Goal: Task Accomplishment & Management: Complete application form

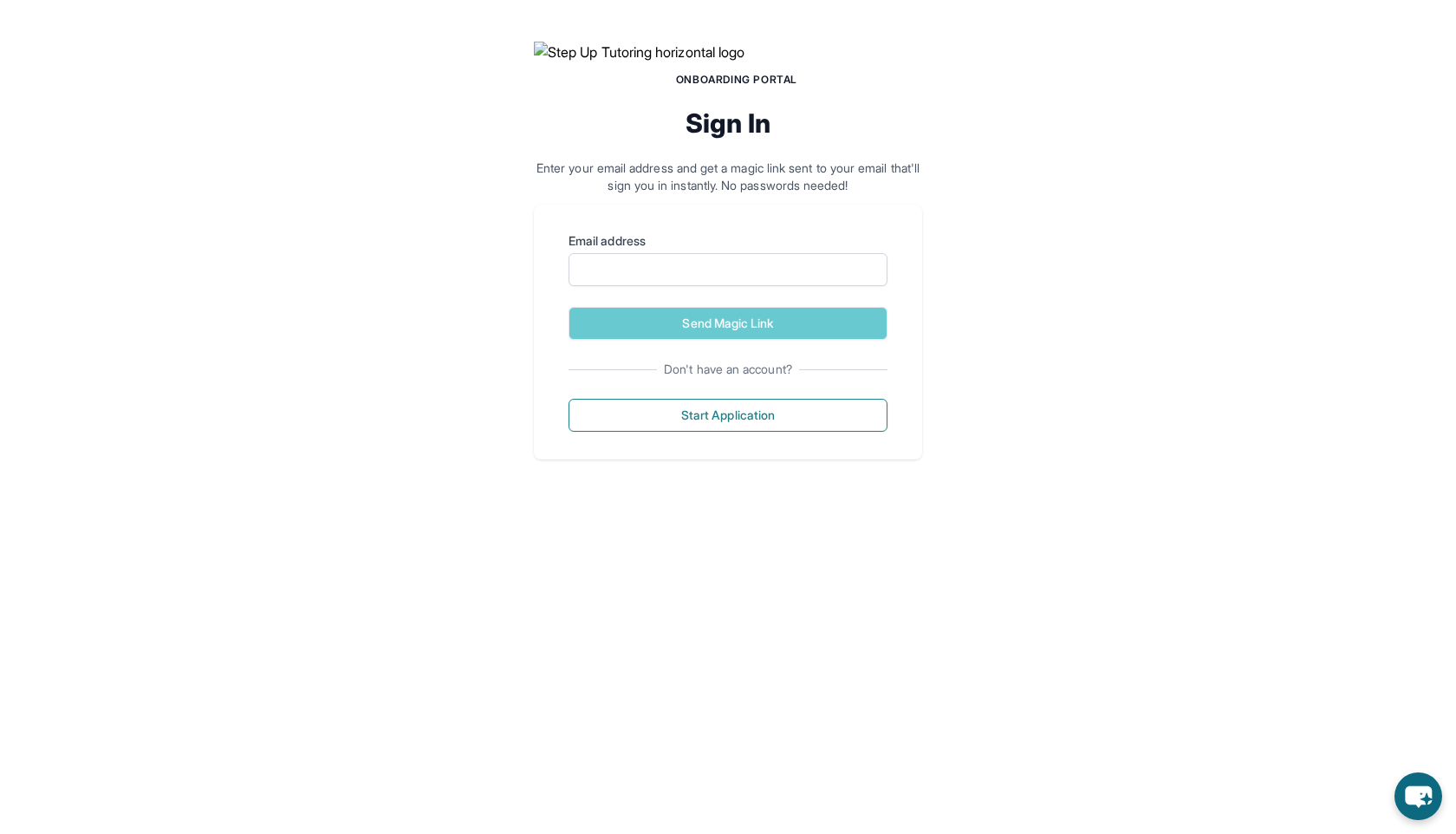
click at [679, 340] on form "Email address Send Magic Link" at bounding box center [727, 285] width 319 height 108
click at [692, 286] on input "Email address" at bounding box center [727, 269] width 319 height 33
type input "**********"
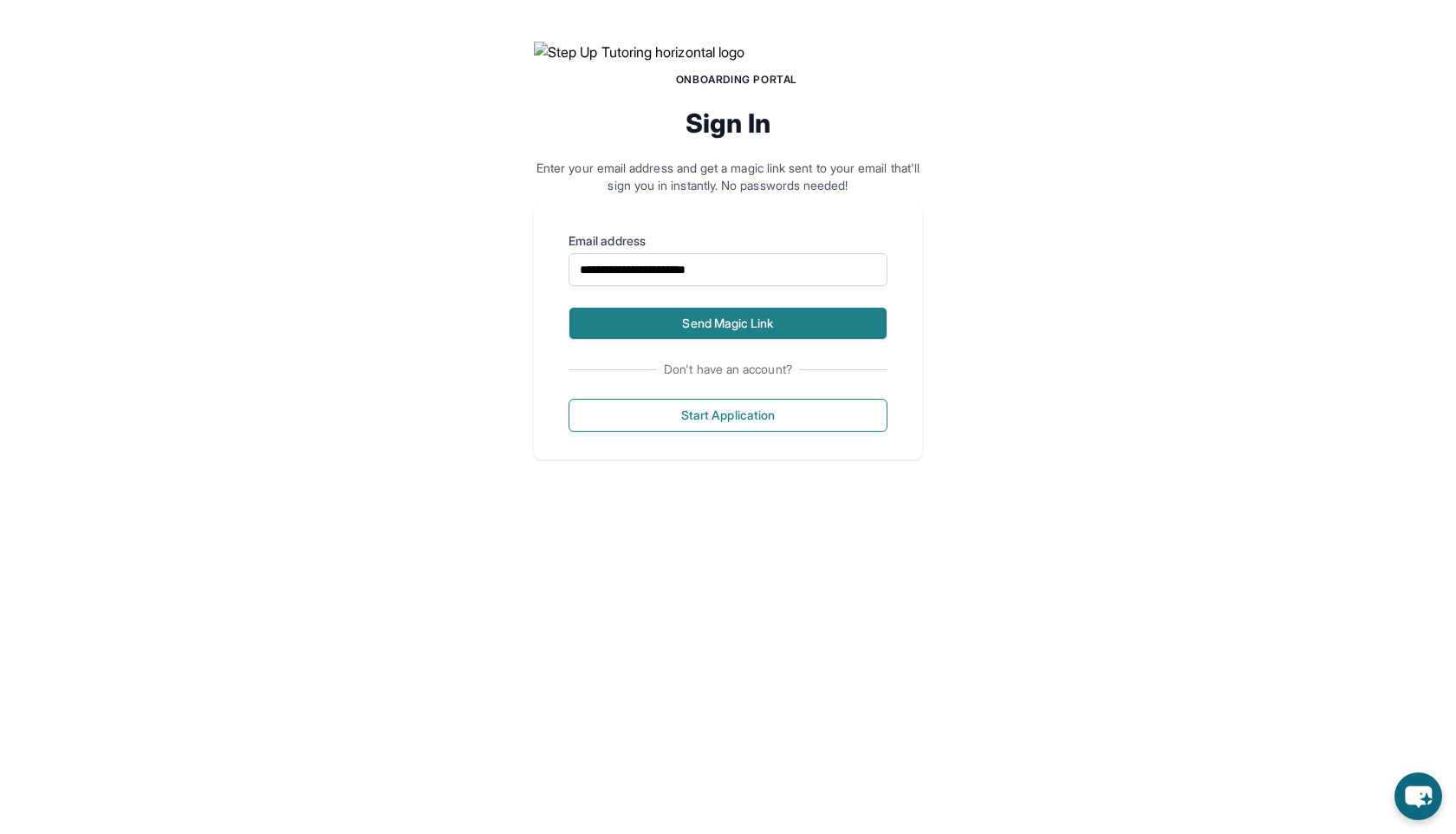
click at [706, 340] on button "Send Magic Link" at bounding box center [727, 323] width 319 height 33
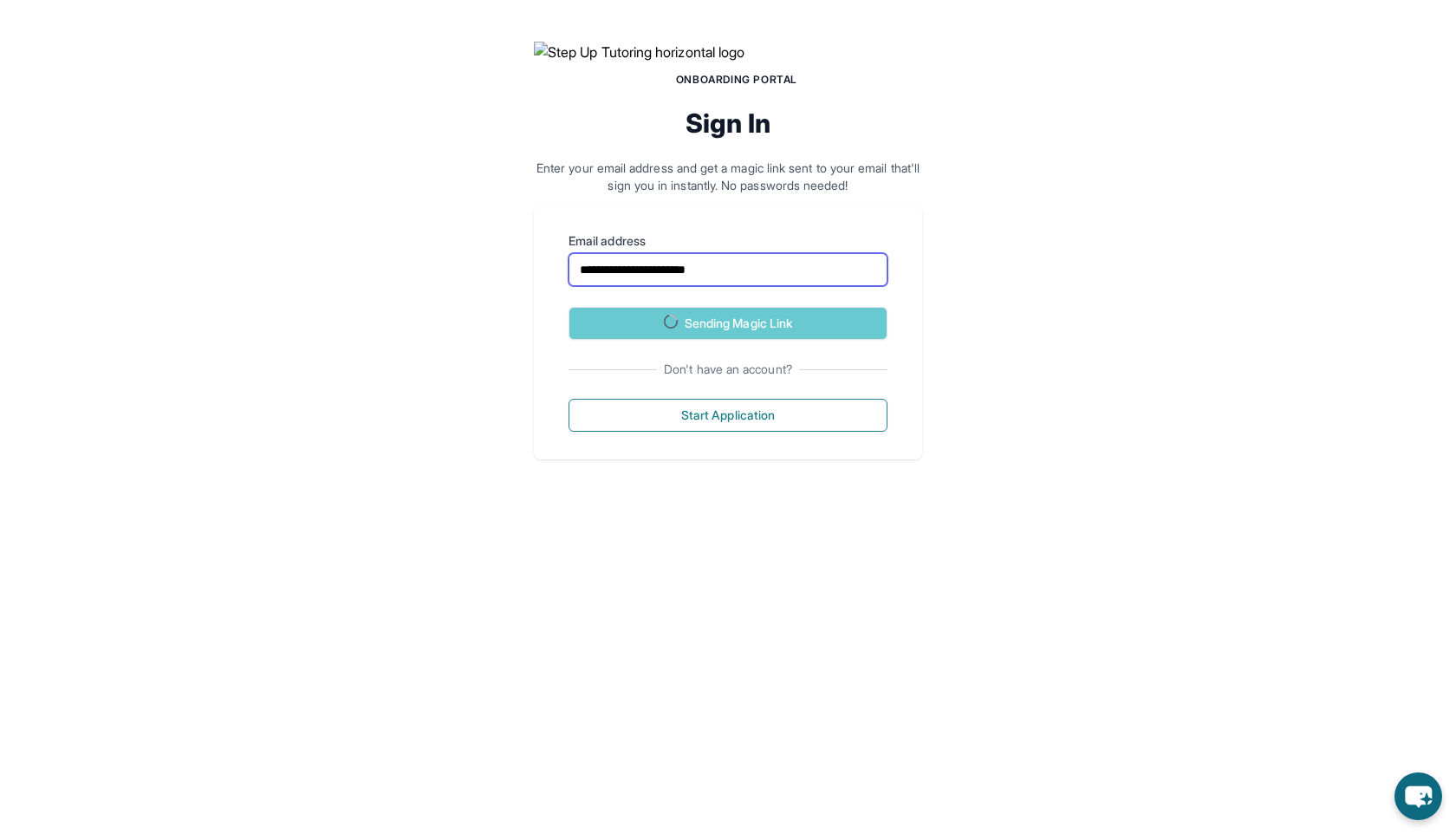
click at [732, 389] on div "**********" at bounding box center [728, 250] width 1456 height 501
click at [732, 194] on p "Enter your email address and get a magic link sent to your email that'll sign y…" at bounding box center [728, 176] width 388 height 35
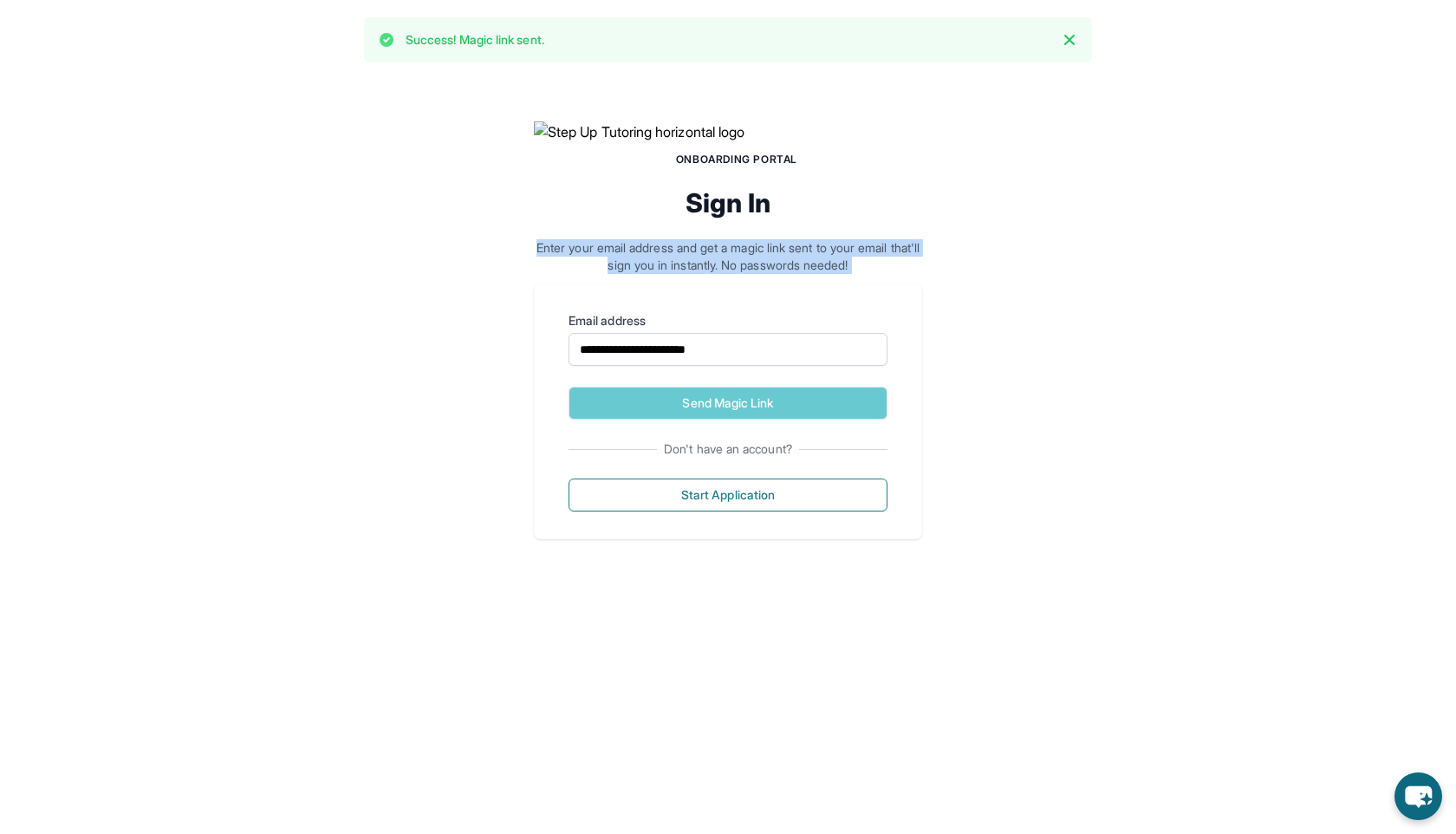
click at [732, 274] on p "Enter your email address and get a magic link sent to your email that'll sign y…" at bounding box center [728, 256] width 388 height 35
click at [624, 420] on button "Send Magic Link" at bounding box center [727, 403] width 319 height 33
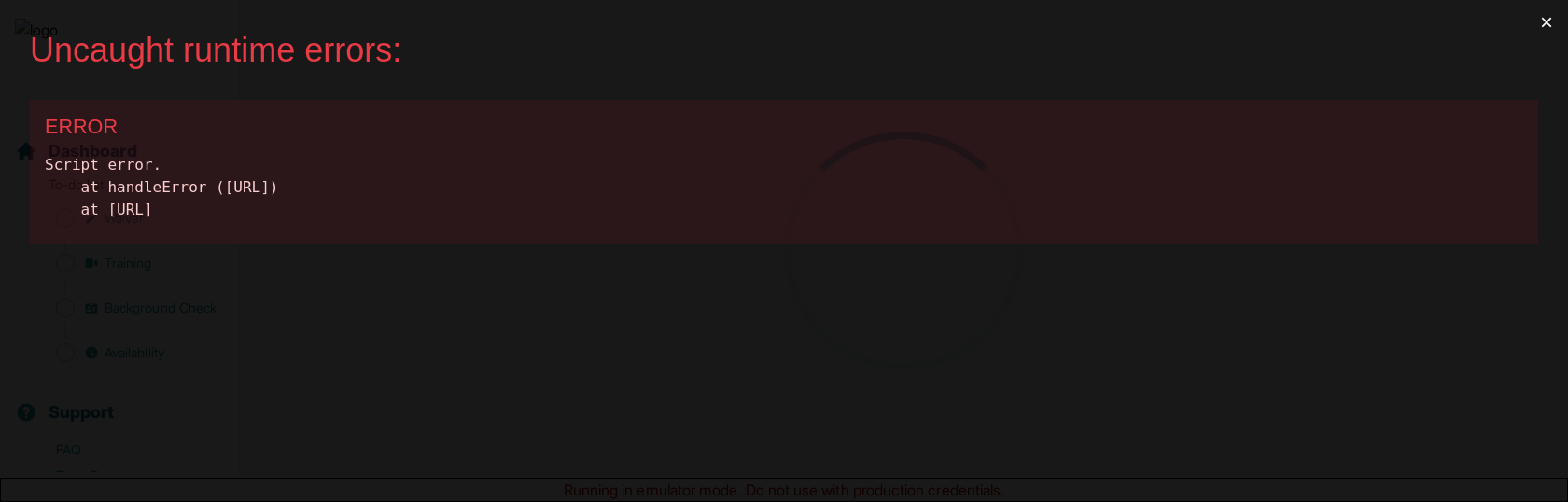
click at [1545, 14] on button "×" at bounding box center [1546, 22] width 43 height 45
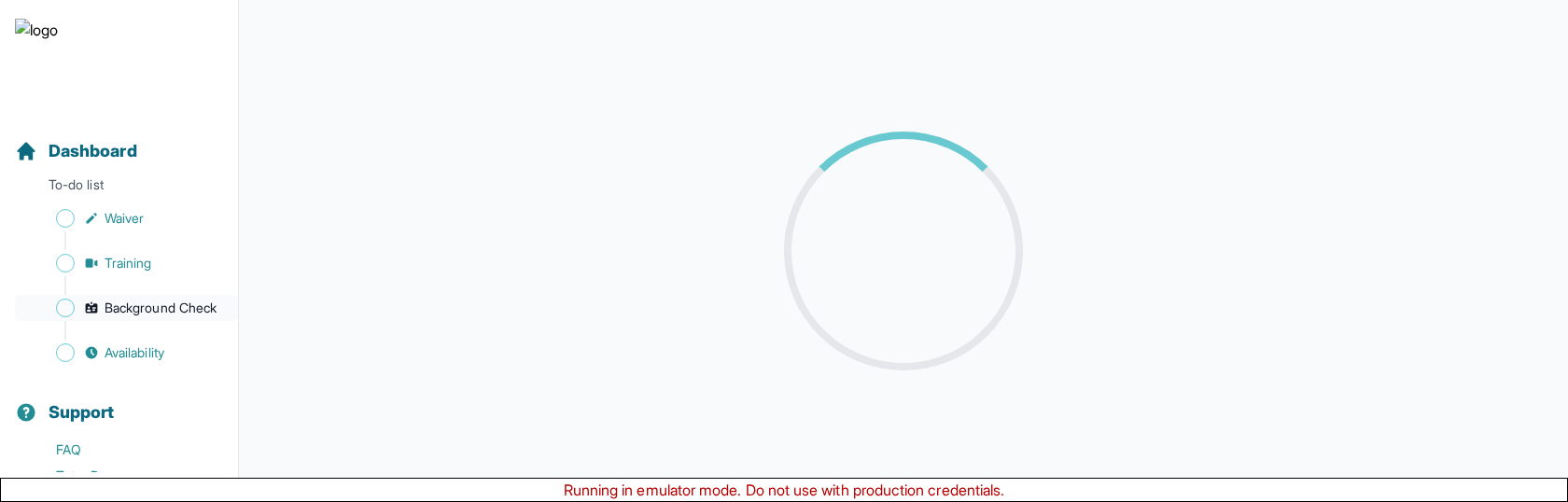
scroll to position [122, 0]
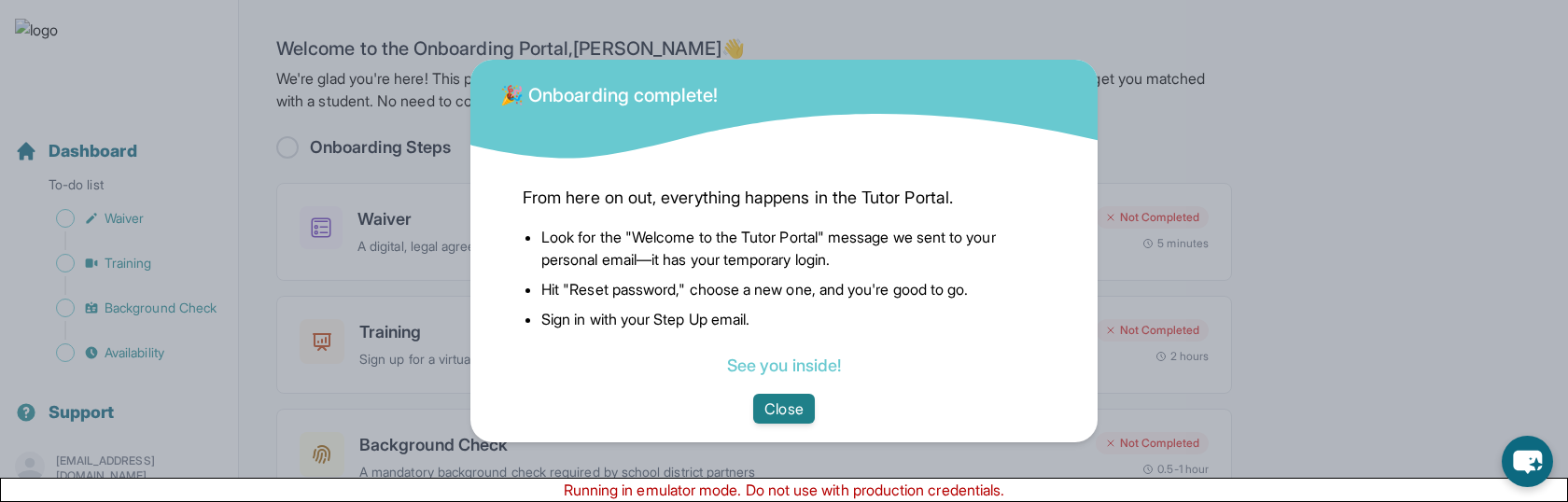
click at [778, 414] on button "Close" at bounding box center [783, 408] width 60 height 30
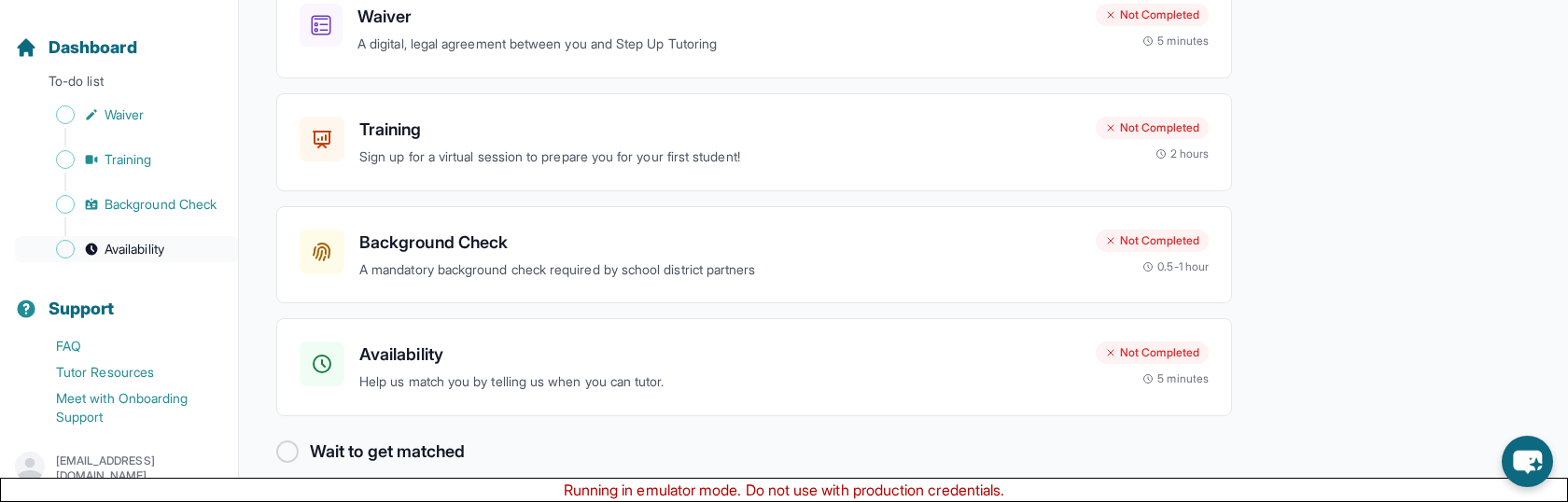
scroll to position [161, 0]
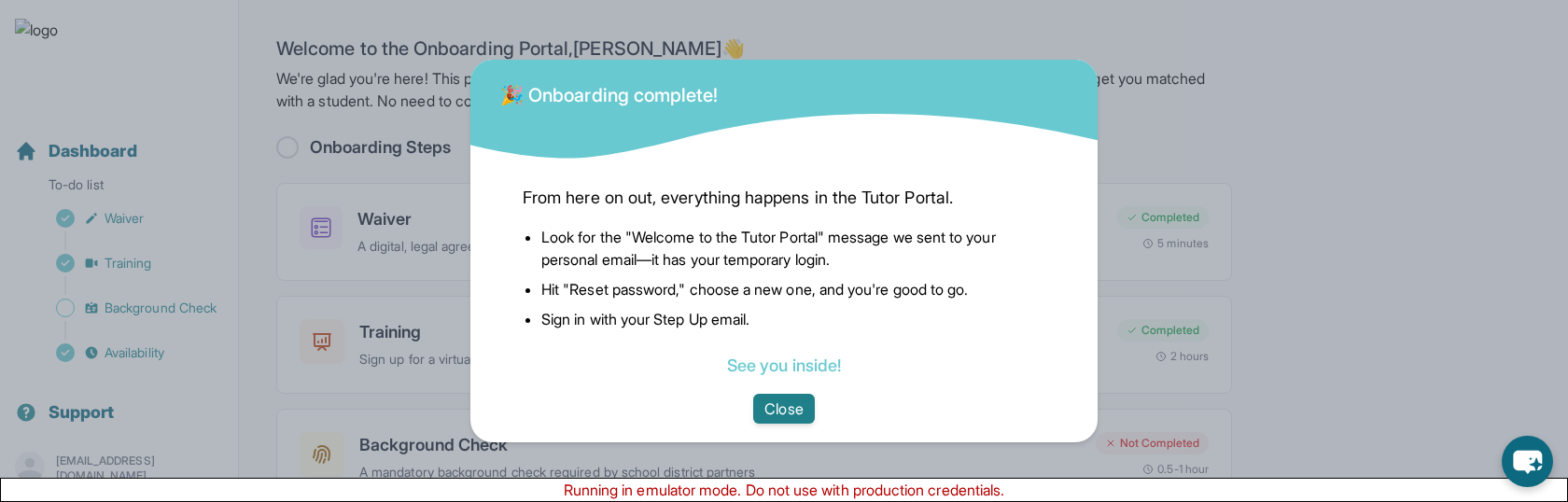
click at [790, 410] on button "Close" at bounding box center [783, 408] width 60 height 30
